Goal: Task Accomplishment & Management: Complete application form

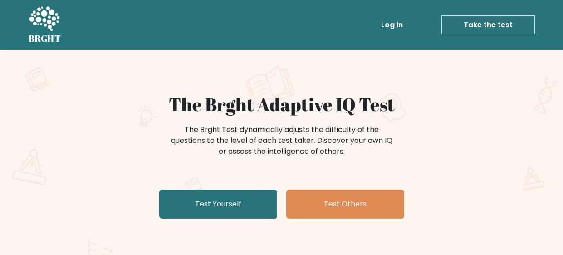
scroll to position [78, 0]
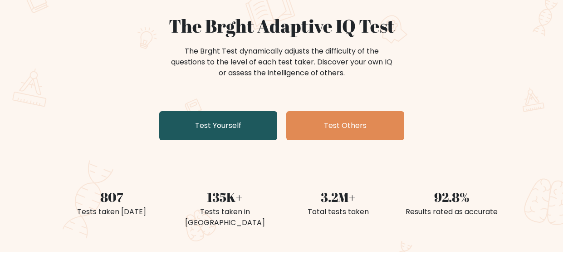
click at [207, 134] on link "Test Yourself" at bounding box center [218, 125] width 118 height 29
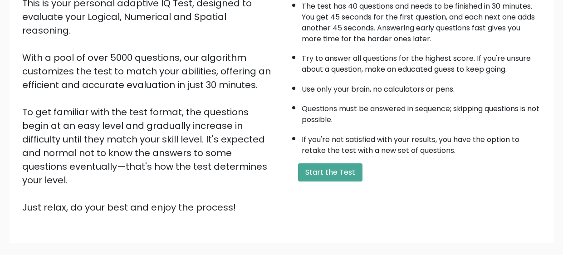
scroll to position [116, 0]
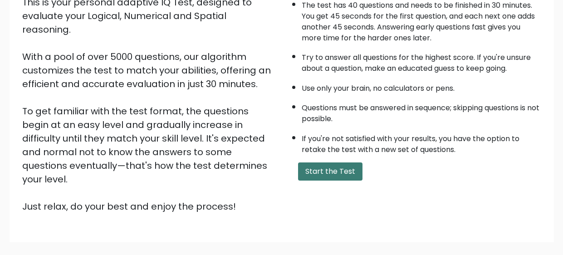
click at [323, 171] on button "Start the Test" at bounding box center [330, 171] width 64 height 18
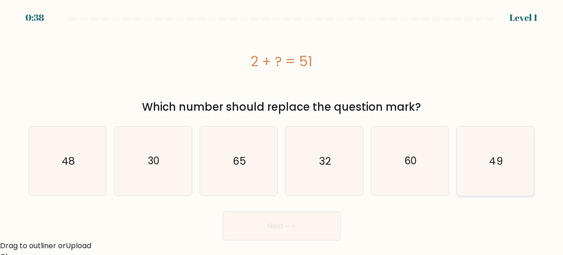
click at [467, 164] on icon "49" at bounding box center [495, 161] width 69 height 69
click at [282, 130] on input "f. 49" at bounding box center [282, 128] width 0 height 2
radio input "true"
click at [310, 238] on button "Next" at bounding box center [282, 225] width 118 height 29
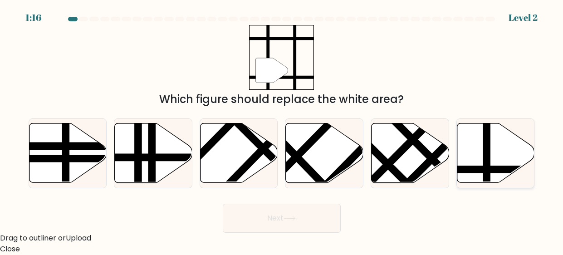
click at [492, 157] on icon at bounding box center [496, 152] width 78 height 59
click at [282, 130] on input "f." at bounding box center [282, 128] width 0 height 2
radio input "true"
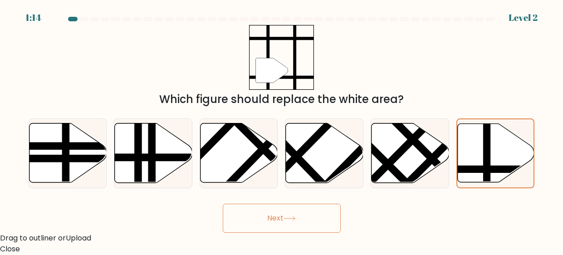
click at [301, 219] on button "Next" at bounding box center [282, 218] width 118 height 29
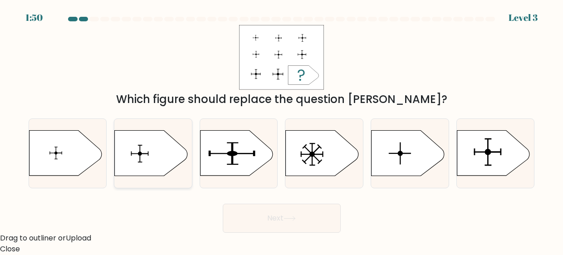
click at [154, 160] on icon at bounding box center [151, 153] width 73 height 45
click at [282, 130] on input "b." at bounding box center [282, 128] width 0 height 2
radio input "true"
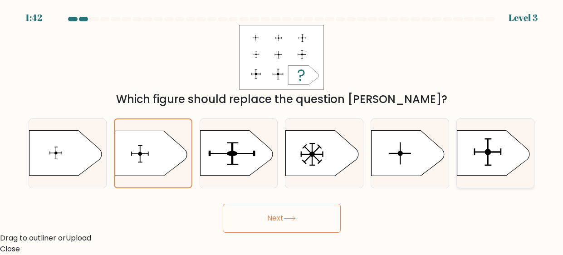
click at [500, 163] on icon at bounding box center [493, 153] width 73 height 45
click at [282, 130] on input "f." at bounding box center [282, 128] width 0 height 2
radio input "true"
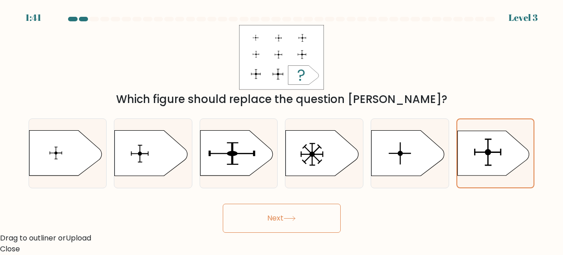
click at [300, 224] on button "Next" at bounding box center [282, 218] width 118 height 29
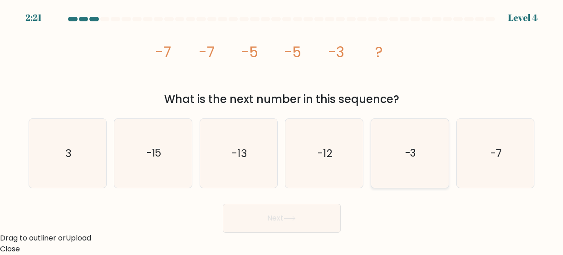
click at [425, 185] on icon "-3" at bounding box center [409, 153] width 69 height 69
click at [282, 130] on input "e. -3" at bounding box center [282, 128] width 0 height 2
radio input "true"
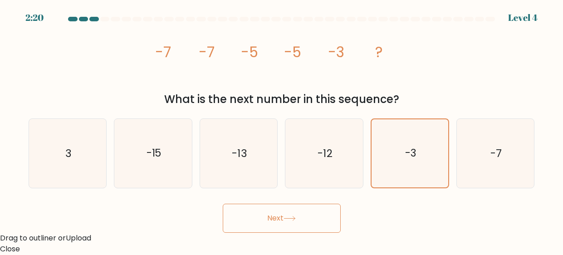
click at [296, 220] on icon at bounding box center [289, 218] width 12 height 5
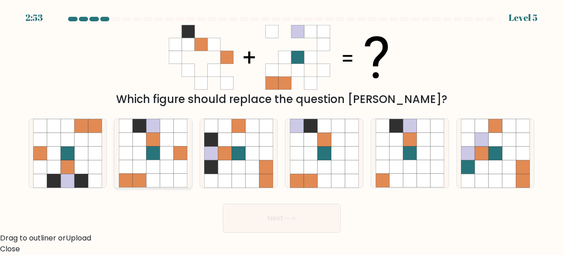
click at [155, 165] on icon at bounding box center [153, 167] width 14 height 14
click at [282, 130] on input "b." at bounding box center [282, 128] width 0 height 2
radio input "true"
click at [297, 221] on button "Next" at bounding box center [282, 218] width 118 height 29
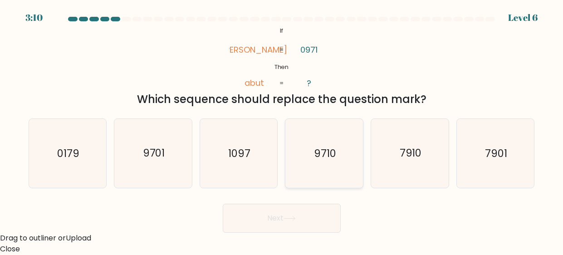
click at [319, 156] on text "9710" at bounding box center [325, 153] width 22 height 15
click at [282, 130] on input "d. 9710" at bounding box center [282, 128] width 0 height 2
radio input "true"
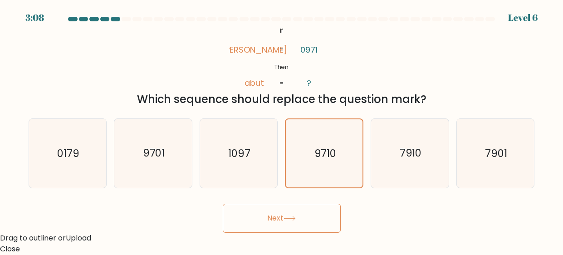
click at [295, 209] on button "Next" at bounding box center [282, 218] width 118 height 29
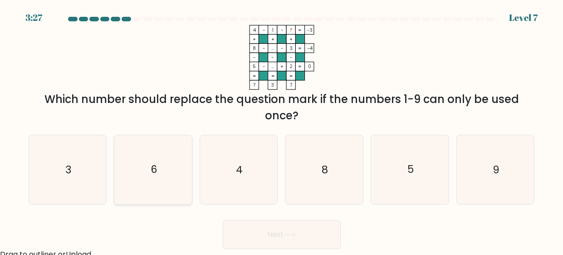
click at [157, 164] on icon "6" at bounding box center [153, 169] width 69 height 69
click at [282, 130] on input "b. 6" at bounding box center [282, 128] width 0 height 2
radio input "true"
click at [301, 239] on button "Next" at bounding box center [282, 234] width 118 height 29
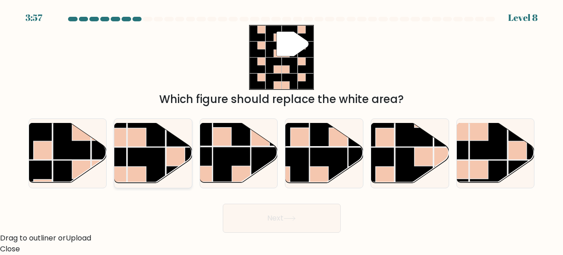
click at [134, 136] on rect at bounding box center [136, 137] width 19 height 19
click at [282, 130] on input "b." at bounding box center [282, 128] width 0 height 2
radio input "true"
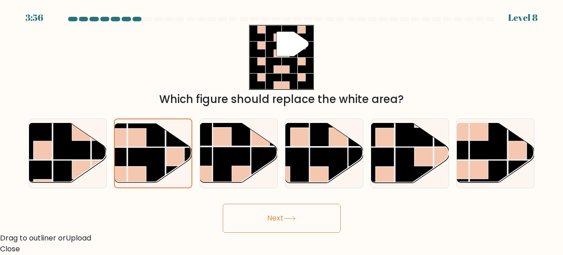
click at [275, 221] on button "Next" at bounding box center [282, 218] width 118 height 29
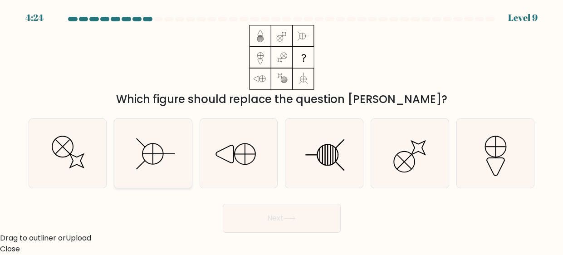
click at [144, 153] on icon at bounding box center [153, 153] width 69 height 69
click at [282, 130] on input "b." at bounding box center [282, 128] width 0 height 2
radio input "true"
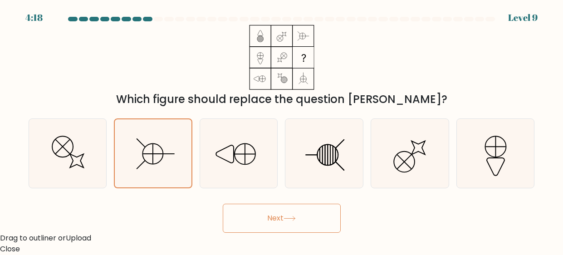
click at [263, 235] on body "4:18 Level 9" at bounding box center [281, 127] width 563 height 255
click at [348, 155] on icon at bounding box center [324, 153] width 69 height 69
click at [282, 130] on input "d." at bounding box center [282, 128] width 0 height 2
radio input "true"
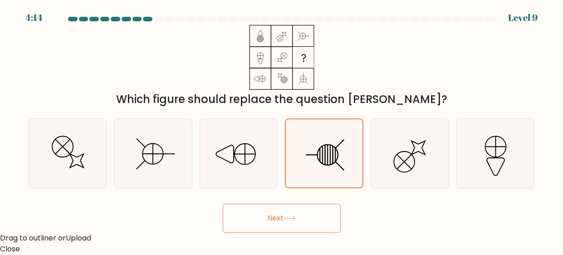
click at [285, 219] on button "Next" at bounding box center [282, 218] width 118 height 29
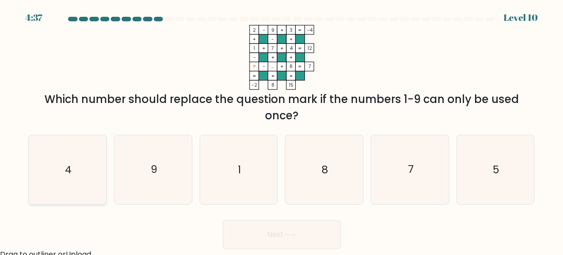
click at [92, 166] on icon "4" at bounding box center [67, 169] width 69 height 69
click at [282, 130] on input "a. 4" at bounding box center [282, 128] width 0 height 2
radio input "true"
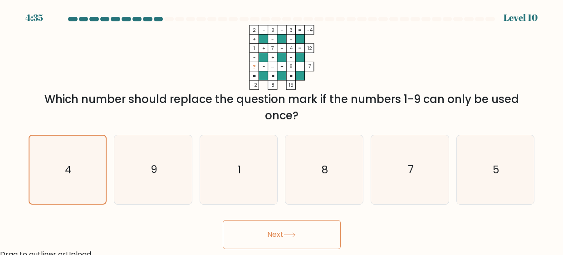
click at [269, 239] on button "Next" at bounding box center [282, 234] width 118 height 29
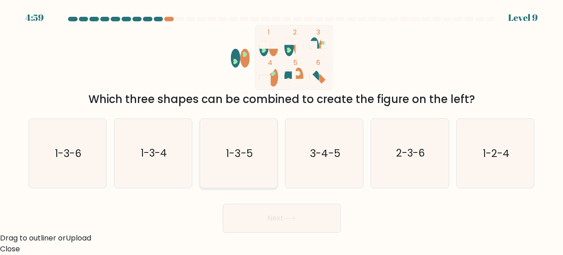
click at [253, 175] on icon "1-3-5" at bounding box center [238, 153] width 69 height 69
click at [282, 130] on input "c. 1-3-5" at bounding box center [282, 128] width 0 height 2
radio input "true"
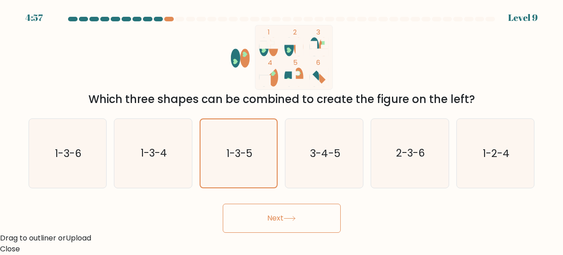
click at [286, 228] on button "Next" at bounding box center [282, 218] width 118 height 29
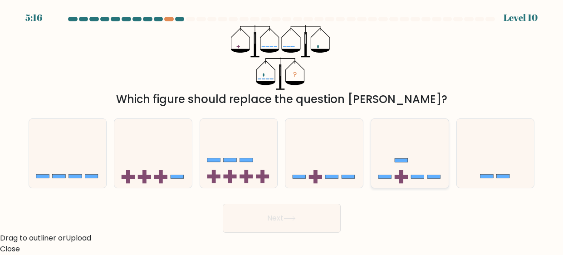
click at [389, 175] on rect at bounding box center [384, 177] width 13 height 4
click at [282, 130] on input "e." at bounding box center [282, 128] width 0 height 2
radio input "true"
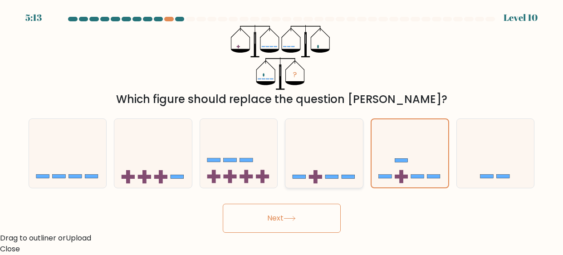
click at [335, 179] on icon at bounding box center [324, 153] width 78 height 64
click at [282, 130] on input "d." at bounding box center [282, 128] width 0 height 2
radio input "true"
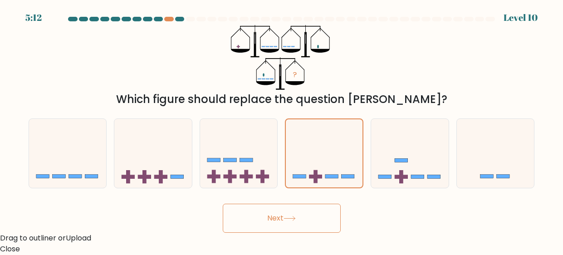
click at [282, 223] on button "Next" at bounding box center [282, 218] width 118 height 29
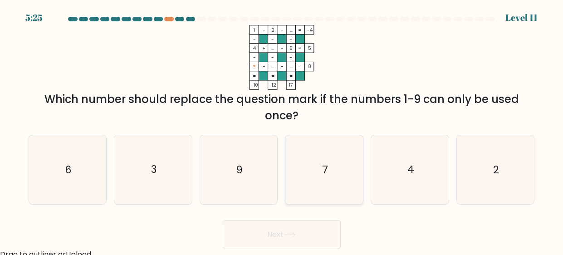
click at [347, 172] on icon "7" at bounding box center [324, 169] width 69 height 69
click at [282, 130] on input "d. 7" at bounding box center [282, 128] width 0 height 2
radio input "true"
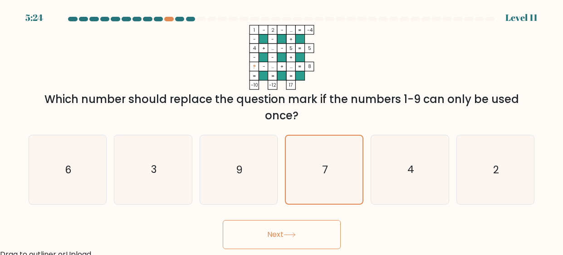
click at [269, 225] on button "Next" at bounding box center [282, 234] width 118 height 29
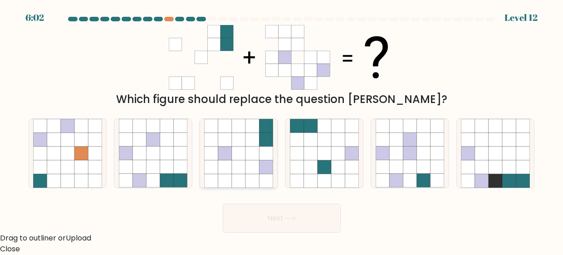
click at [258, 135] on icon at bounding box center [252, 139] width 14 height 14
click at [282, 130] on input "c." at bounding box center [282, 128] width 0 height 2
radio input "true"
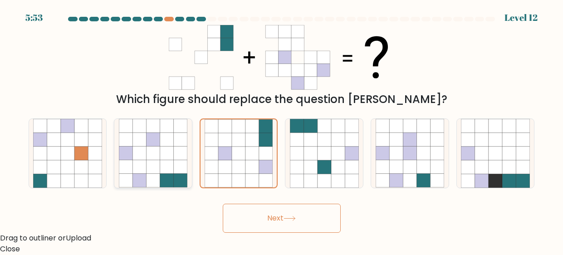
click at [139, 146] on icon at bounding box center [139, 153] width 14 height 14
click at [282, 130] on input "b." at bounding box center [282, 128] width 0 height 2
radio input "true"
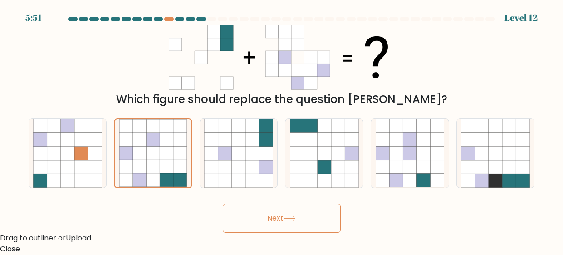
click at [252, 217] on button "Next" at bounding box center [282, 218] width 118 height 29
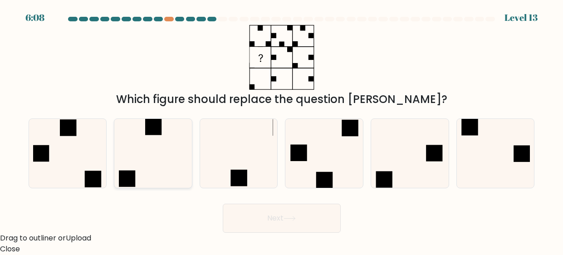
click at [162, 148] on icon at bounding box center [153, 153] width 69 height 69
click at [282, 130] on input "b." at bounding box center [282, 128] width 0 height 2
radio input "true"
click at [288, 220] on icon at bounding box center [289, 218] width 12 height 5
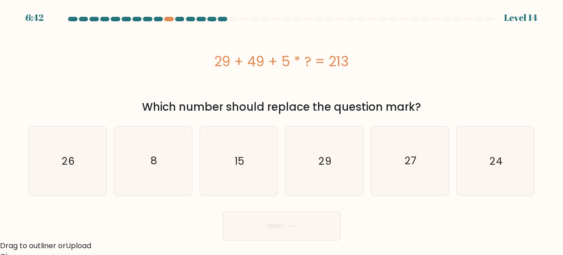
click at [167, 72] on div "29 + 49 + 5 * ? = 213" at bounding box center [282, 61] width 506 height 73
